Goal: Navigation & Orientation: Understand site structure

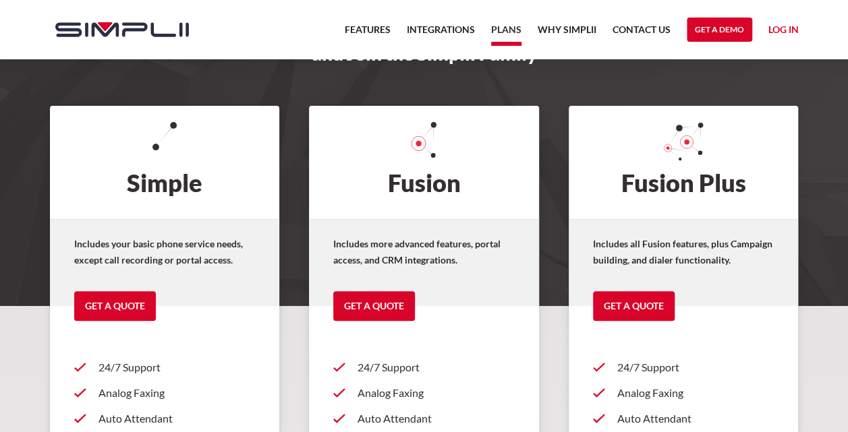
scroll to position [135, 0]
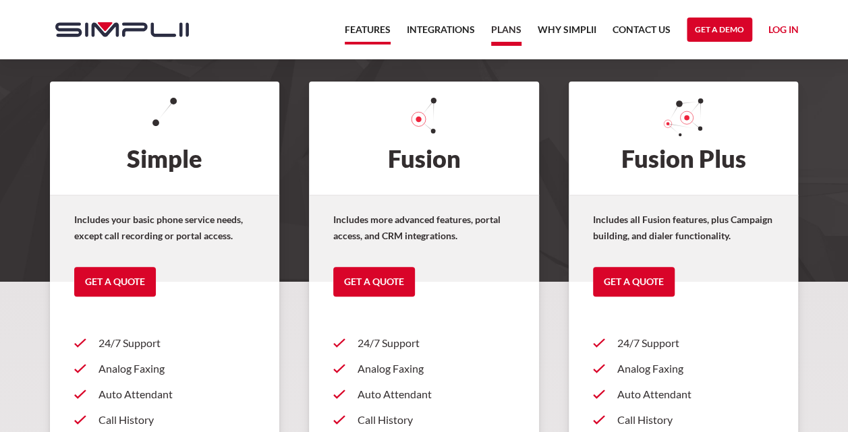
click at [360, 32] on link "Features" at bounding box center [368, 33] width 46 height 23
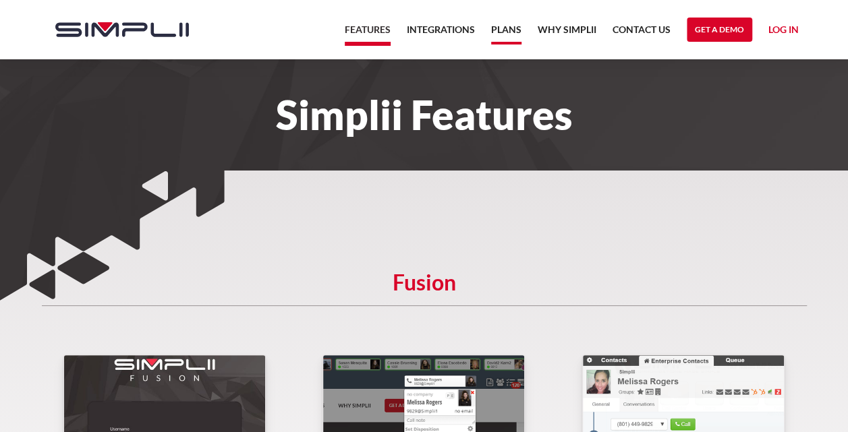
click at [516, 38] on link "Plans" at bounding box center [506, 33] width 30 height 23
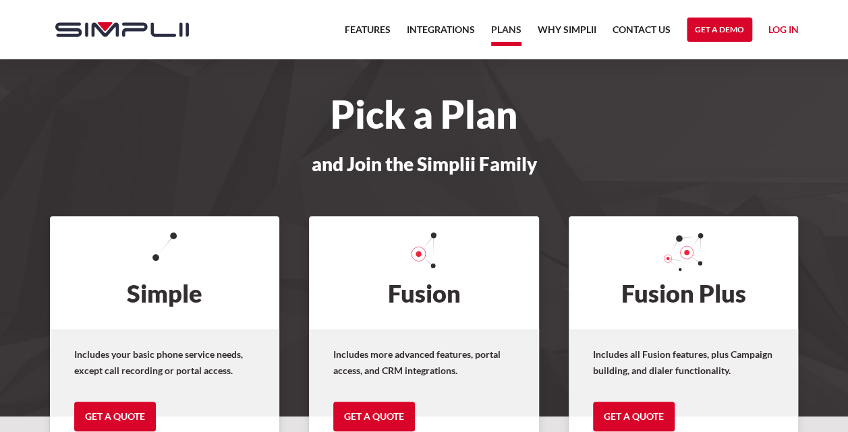
scroll to position [135, 0]
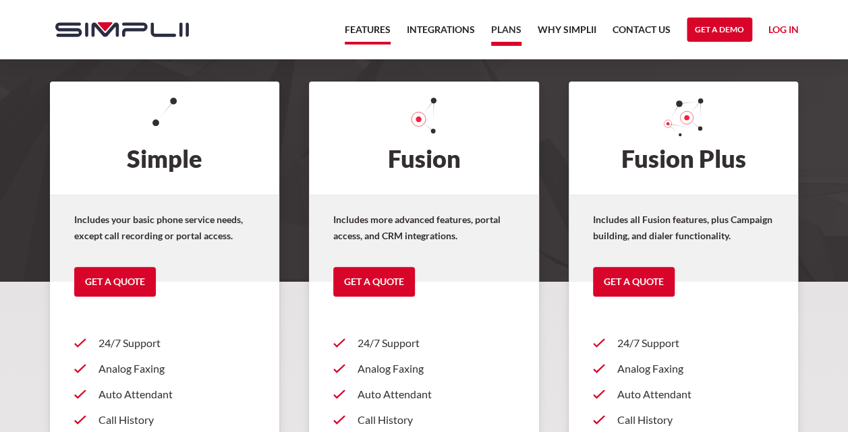
click at [380, 33] on link "Features" at bounding box center [368, 33] width 46 height 23
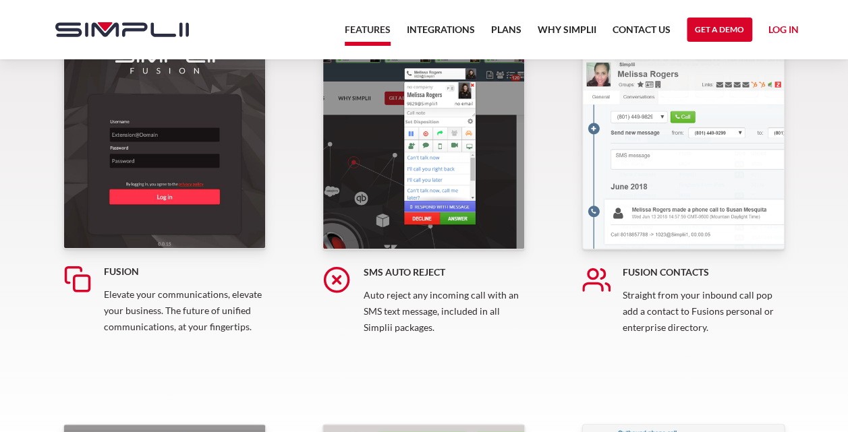
scroll to position [337, 0]
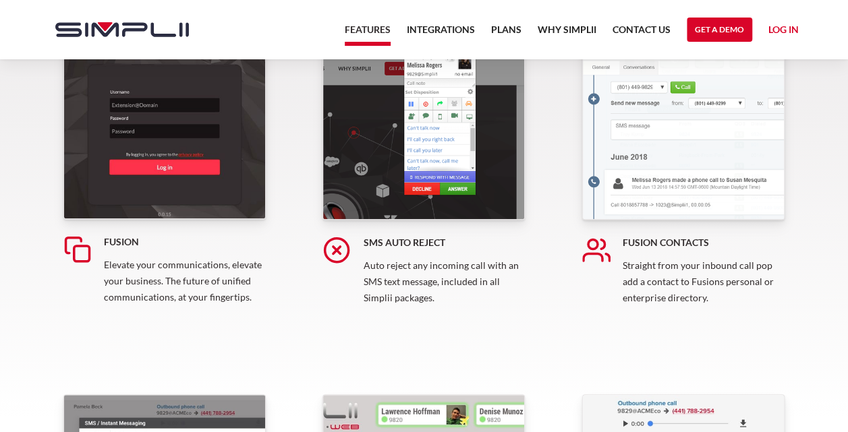
click at [430, 107] on img at bounding box center [423, 119] width 202 height 202
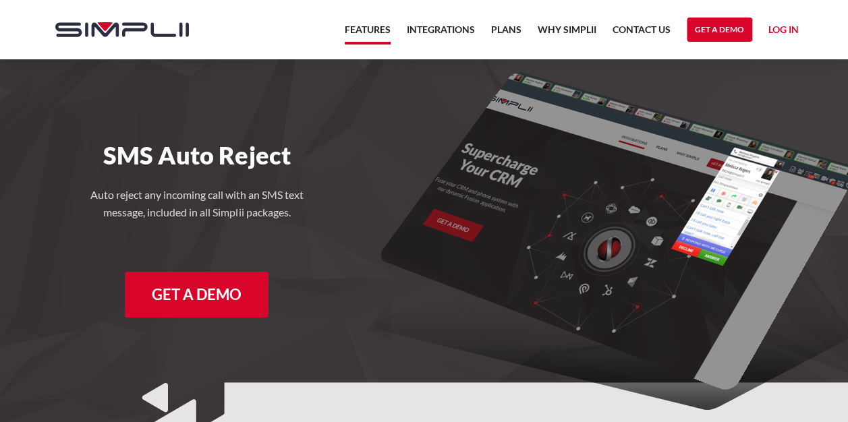
click at [374, 30] on link "Features" at bounding box center [368, 33] width 46 height 23
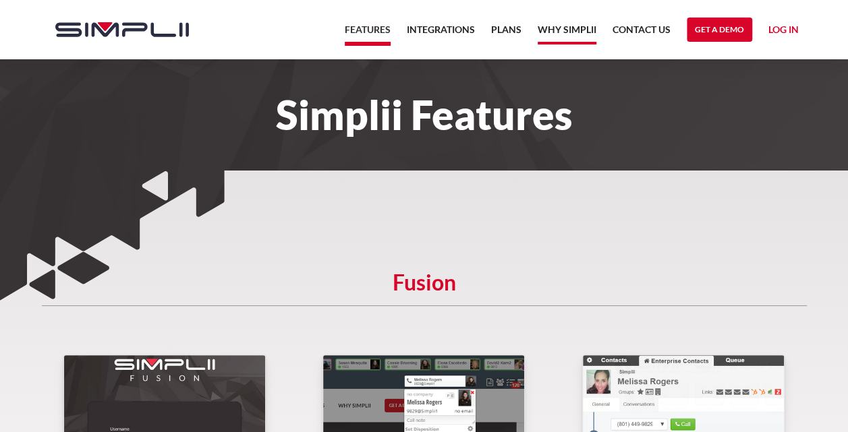
click at [566, 27] on link "Why Simplii" at bounding box center [566, 33] width 59 height 23
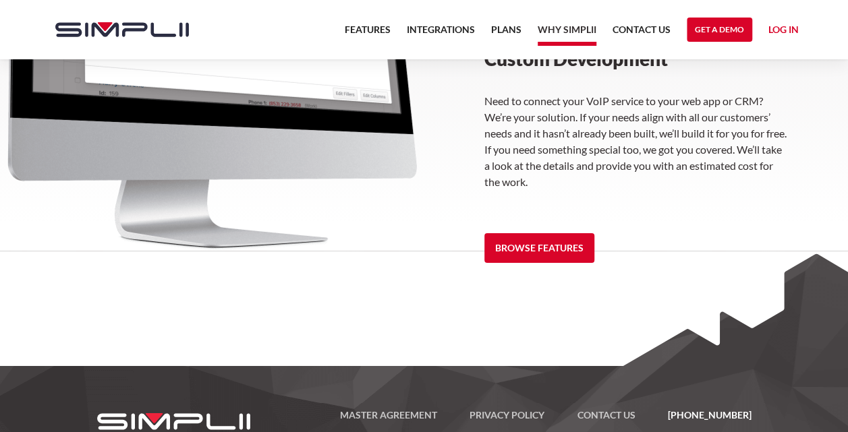
scroll to position [2068, 0]
